Goal: Task Accomplishment & Management: Use online tool/utility

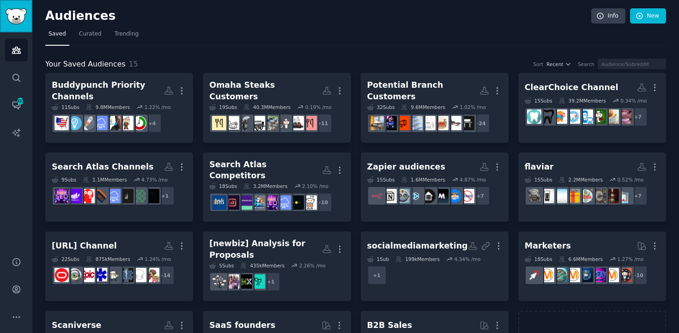
click at [10, 17] on img "Sidebar" at bounding box center [16, 16] width 21 height 16
click at [13, 80] on icon "Sidebar" at bounding box center [17, 78] width 10 height 10
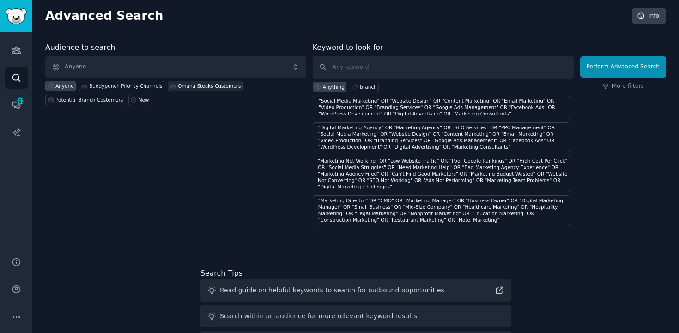
click at [185, 87] on div "Omaha Steaks Customers" at bounding box center [209, 86] width 63 height 6
paste input "gourmet meat delivery"
type input ""gourmet meat delivery""
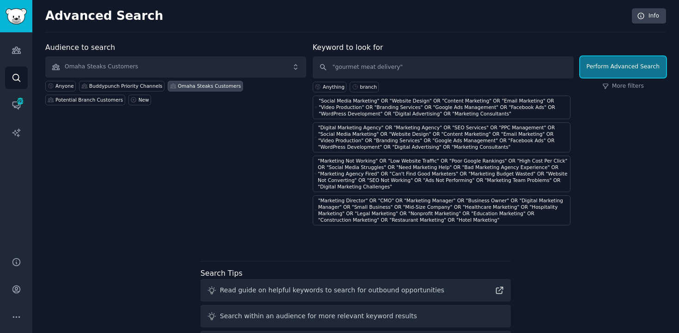
click at [622, 67] on button "Perform Advanced Search" at bounding box center [623, 66] width 86 height 21
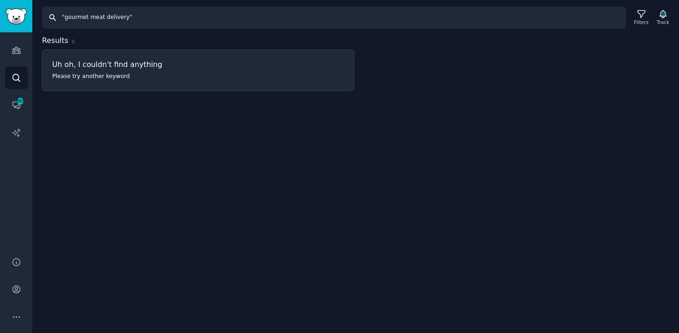
click at [211, 19] on input ""gourmet meat delivery"" at bounding box center [334, 17] width 584 height 22
paste input "Omaha Steaks" OR "premium steaks" OR "steak delivery" OR "mail order steaks" OR…"
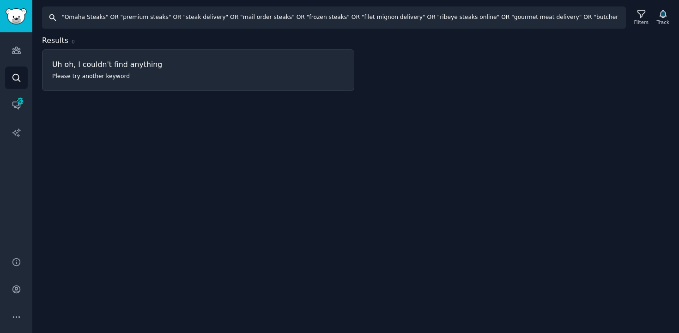
scroll to position [0, 424]
type input ""Omaha Steaks" OR "premium steaks" OR "steak delivery" OR "mail order steaks" O…"
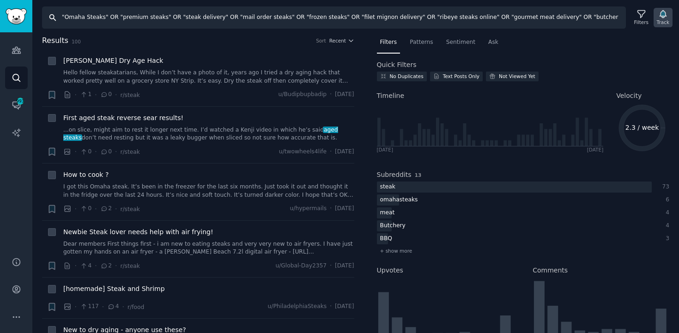
click at [668, 12] on div "Track" at bounding box center [663, 17] width 19 height 19
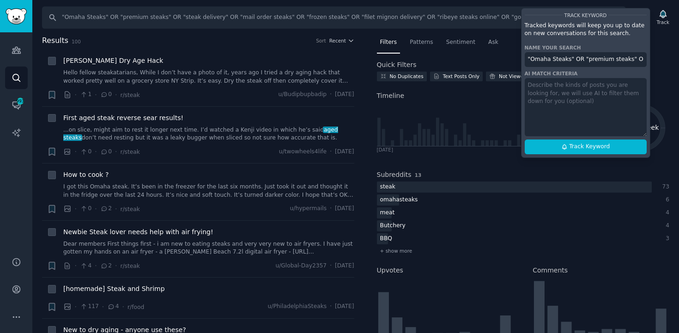
click at [581, 61] on input ""Omaha Steaks" OR "premium steaks" OR "steak delivery" OR "mail order steaks" O…" at bounding box center [586, 59] width 122 height 15
click at [599, 147] on span "Track Keyword" at bounding box center [589, 147] width 41 height 8
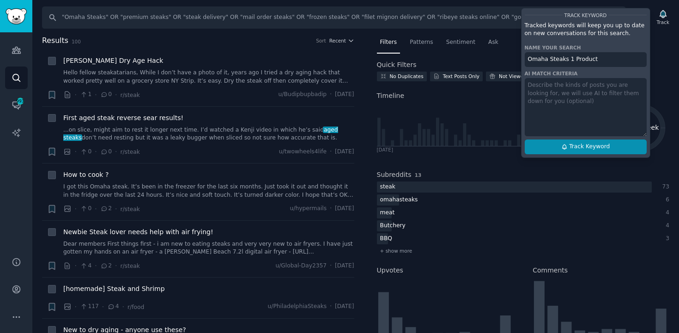
type input "Omaha Steaks 1 Product"
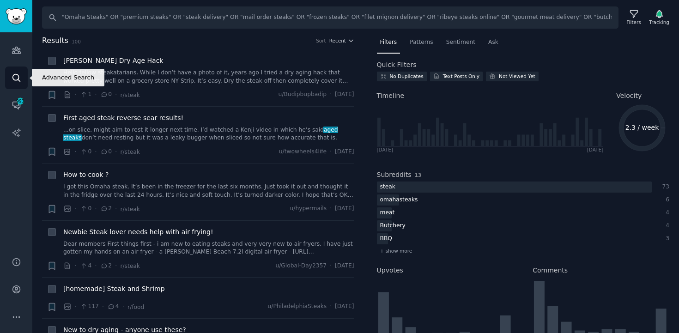
click at [18, 76] on icon "Sidebar" at bounding box center [15, 77] width 7 height 7
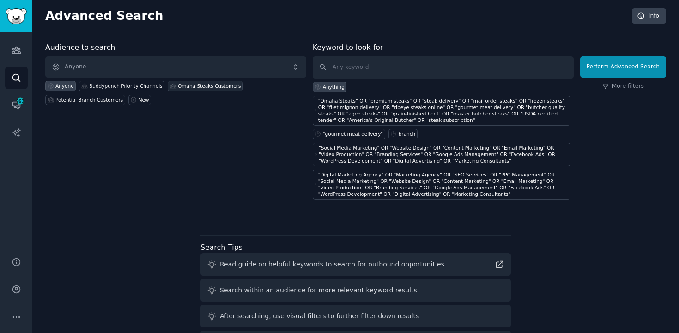
click at [191, 88] on div "Omaha Steaks Customers" at bounding box center [209, 86] width 63 height 6
click at [390, 66] on input "text" at bounding box center [443, 67] width 261 height 22
paste input ""gift giver" OR "corporate gifts" OR "business gifting" OR "empty nesters" OR "…"
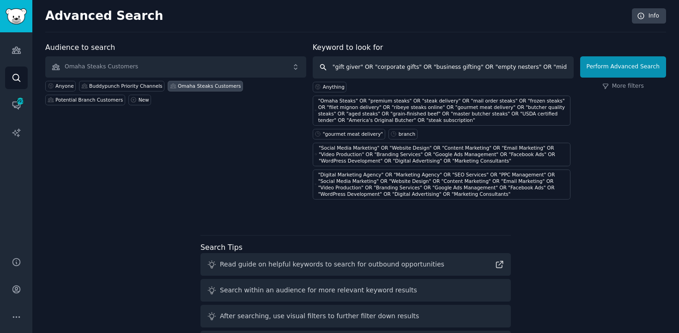
scroll to position [0, 656]
type input ""gift giver" OR "corporate gifts" OR "business gifting" OR "empty nesters" OR "…"
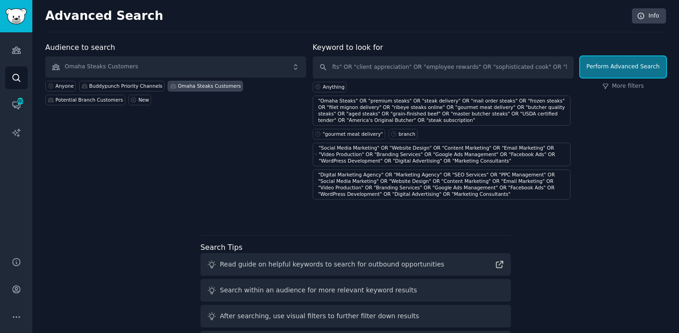
click at [604, 71] on button "Perform Advanced Search" at bounding box center [623, 66] width 86 height 21
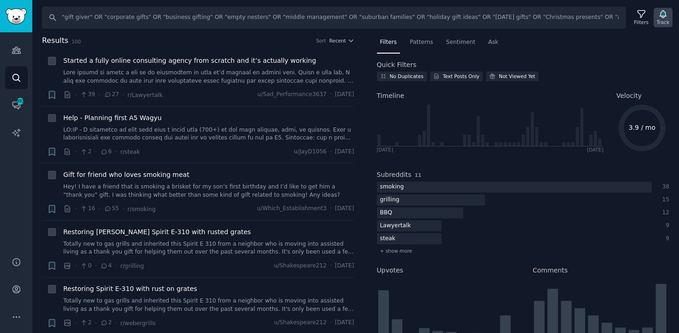
click at [665, 13] on icon "button" at bounding box center [663, 14] width 6 height 7
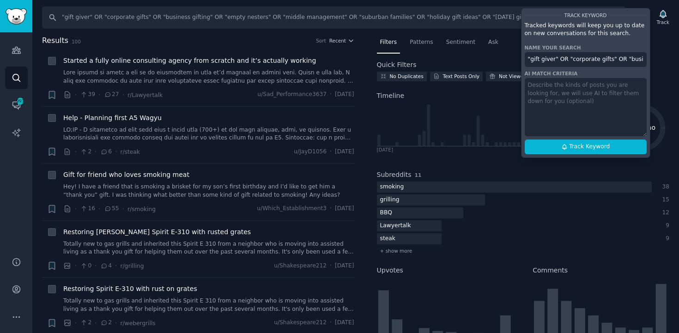
click at [576, 59] on input ""gift giver" OR "corporate gifts" OR "business gifting" OR "empty nesters" OR "…" at bounding box center [586, 59] width 122 height 15
click at [574, 146] on span "Track Keyword" at bounding box center [589, 147] width 41 height 8
type input "Omaha Steaks 2 Audience"
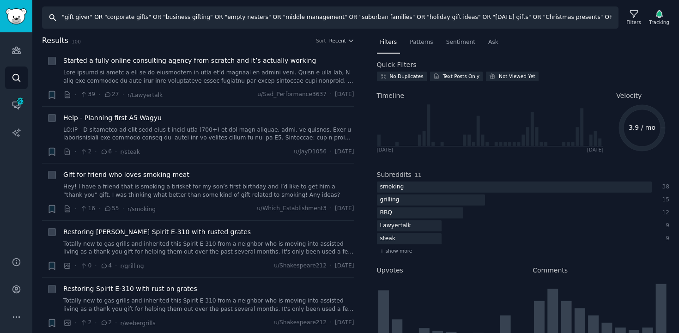
click at [371, 20] on input ""gift giver" OR "corporate gifts" OR "business gifting" OR "empty nesters" OR "…" at bounding box center [330, 17] width 577 height 22
paste input "rocery store steaks suck" OR "bad steak experience" OR "tough steaks" OR "poor …"
type input ""grocery store steaks suck" OR "bad steak experience" OR "tough steaks" OR "poo…"
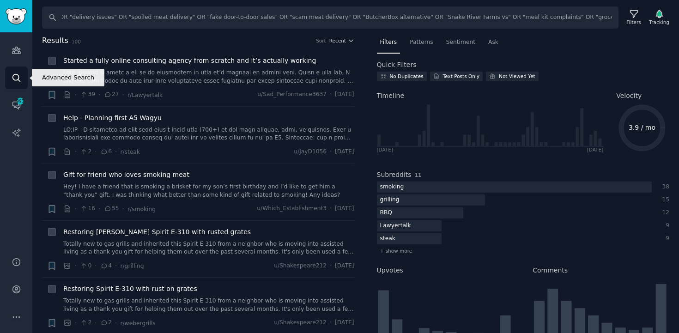
click at [18, 77] on icon "Sidebar" at bounding box center [15, 77] width 7 height 7
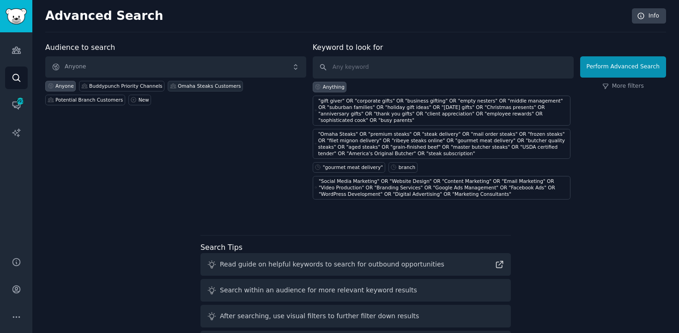
click at [178, 86] on div "Omaha Steaks Customers" at bounding box center [209, 86] width 63 height 6
paste input ""grocery store steaks suck" OR "bad steak experience" OR "tough steaks" OR "poo…"
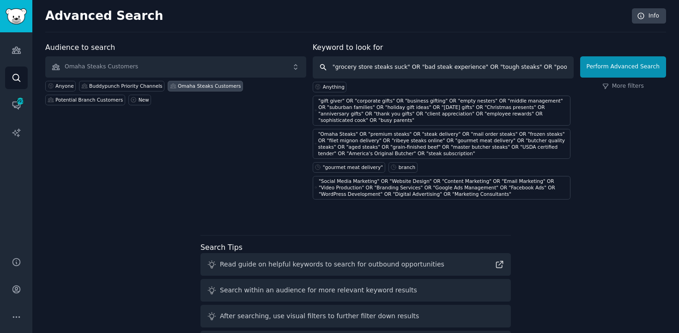
scroll to position [0, 791]
type input ""grocery store steaks suck" OR "bad steak experience" OR "tough steaks" OR "poo…"
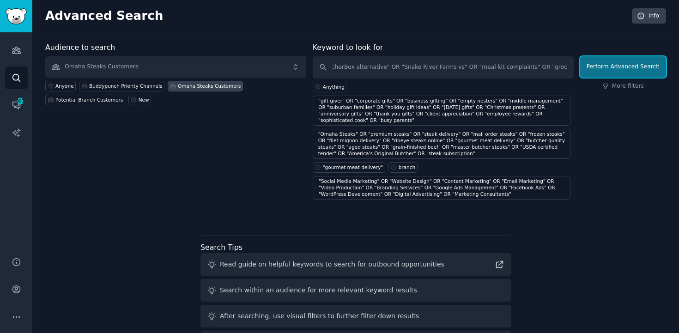
click at [586, 62] on button "Perform Advanced Search" at bounding box center [623, 66] width 86 height 21
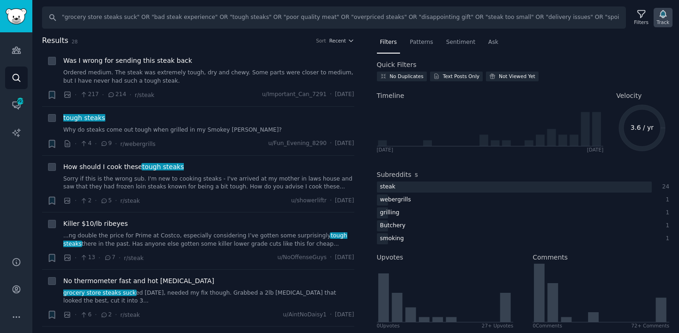
click at [664, 11] on icon "button" at bounding box center [663, 14] width 6 height 7
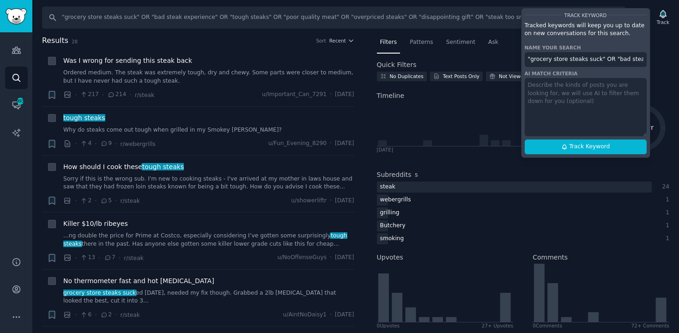
click at [554, 60] on input ""grocery store steaks suck" OR "bad steak experience" OR "tough steaks" OR "poo…" at bounding box center [586, 59] width 122 height 15
click at [588, 153] on button "Track Keyword" at bounding box center [586, 147] width 122 height 15
type input "Omaha Steaks 3 Problem"
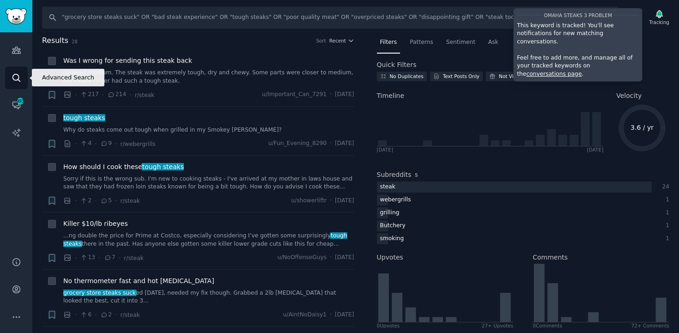
click at [9, 80] on link "Search" at bounding box center [16, 78] width 23 height 23
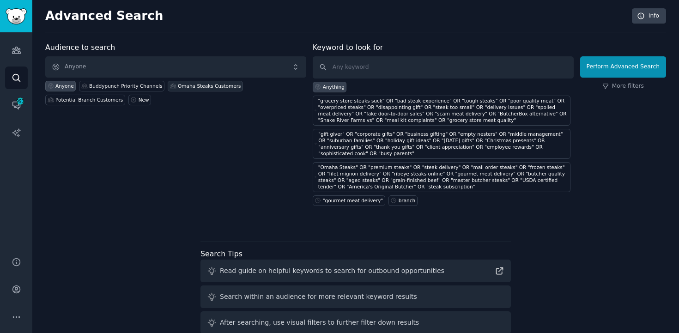
click at [199, 88] on div "Omaha Steaks Customers" at bounding box center [209, 86] width 63 height 6
paste input ""tender steaks" OR "fork tender" OR "100% satisfaction guarantee" OR "flash fro…"
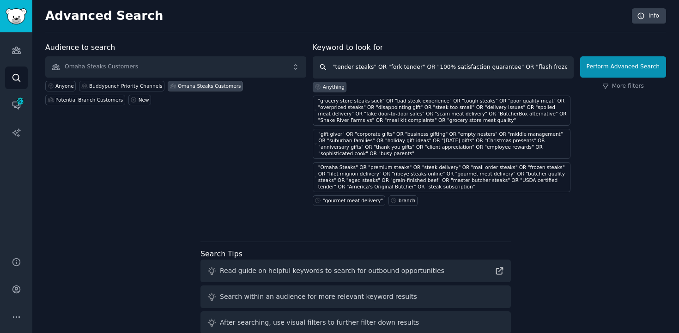
scroll to position [0, 851]
type input ""tender steaks" OR "fork tender" OR "100% satisfaction guarantee" OR "flash fro…"
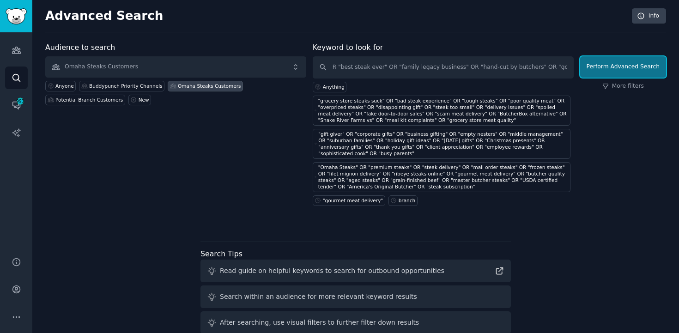
scroll to position [0, 0]
click at [611, 65] on button "Perform Advanced Search" at bounding box center [623, 66] width 86 height 21
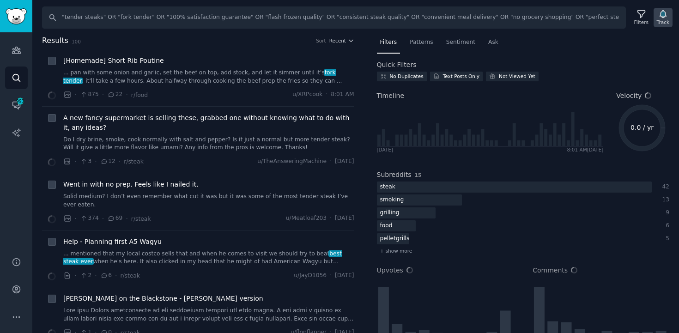
click at [664, 23] on div "Track" at bounding box center [663, 22] width 12 height 6
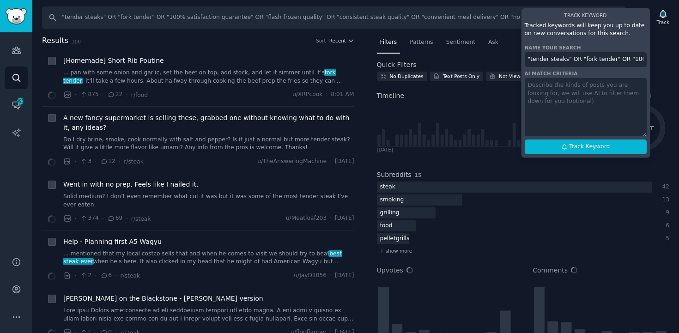
click at [582, 57] on input ""tender steaks" OR "fork tender" OR "100% satisfaction guarantee" OR "flash fro…" at bounding box center [586, 59] width 122 height 15
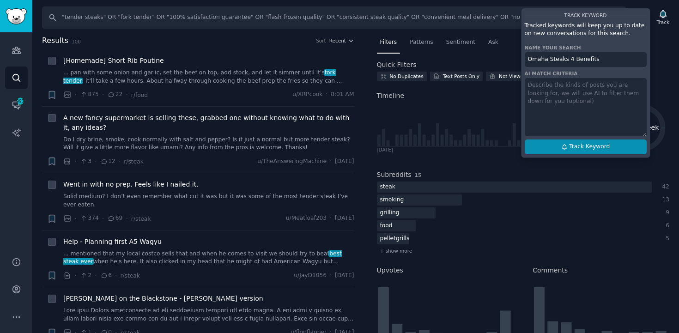
click at [594, 146] on span "Track Keyword" at bounding box center [589, 147] width 41 height 8
type input "Omaha Steaks 4 Benefits"
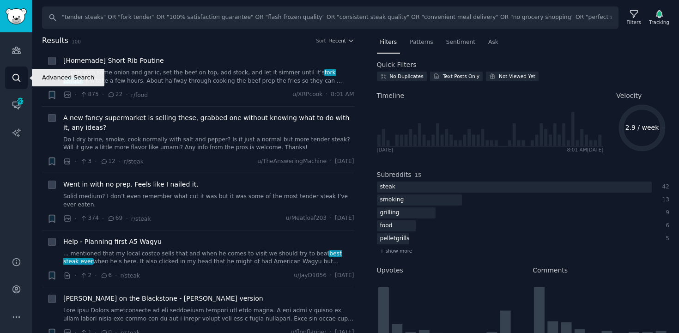
click at [20, 83] on link "Search" at bounding box center [16, 78] width 23 height 23
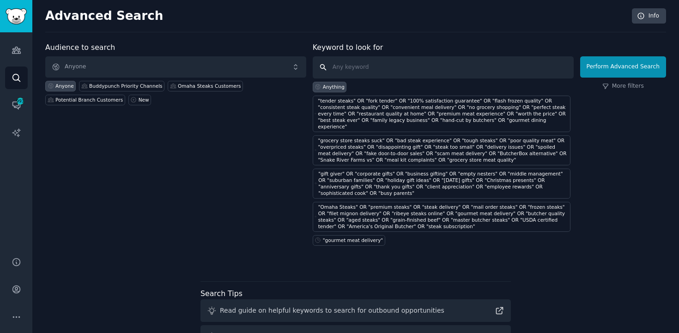
click at [367, 68] on input "text" at bounding box center [443, 67] width 261 height 22
paste input ""Reddit meat delivery reviews" OR "steak cooking tips medium-rare" OR "best mea…"
type input ""Reddit meat delivery reviews" OR "steak cooking tips medium-rare" OR "best mea…"
click at [201, 90] on div "Omaha Steaks Customers" at bounding box center [205, 86] width 75 height 11
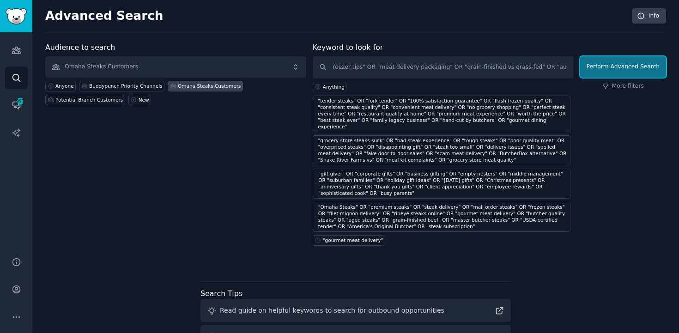
click at [631, 67] on button "Perform Advanced Search" at bounding box center [623, 66] width 86 height 21
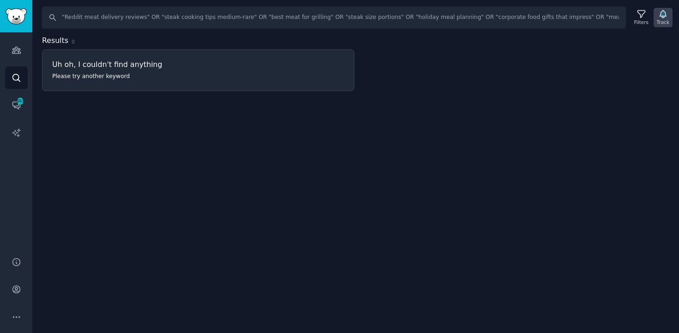
click at [659, 14] on icon "button" at bounding box center [664, 14] width 10 height 10
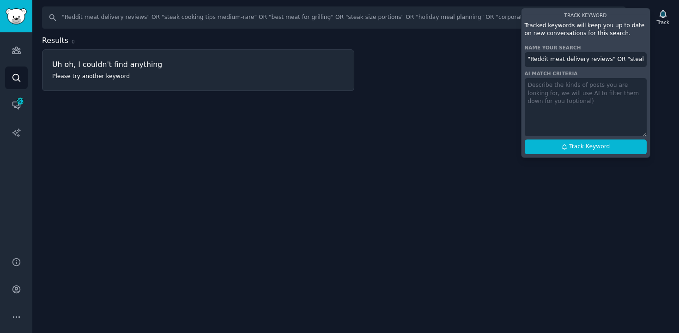
click at [569, 56] on input ""Reddit meat delivery reviews" OR "steak cooking tips medium-rare" OR "best mea…" at bounding box center [586, 59] width 122 height 15
click at [592, 151] on button "Track Keyword" at bounding box center [586, 147] width 122 height 15
type input "Omaha Steaks 5 Wildcard"
